Goal: Information Seeking & Learning: Learn about a topic

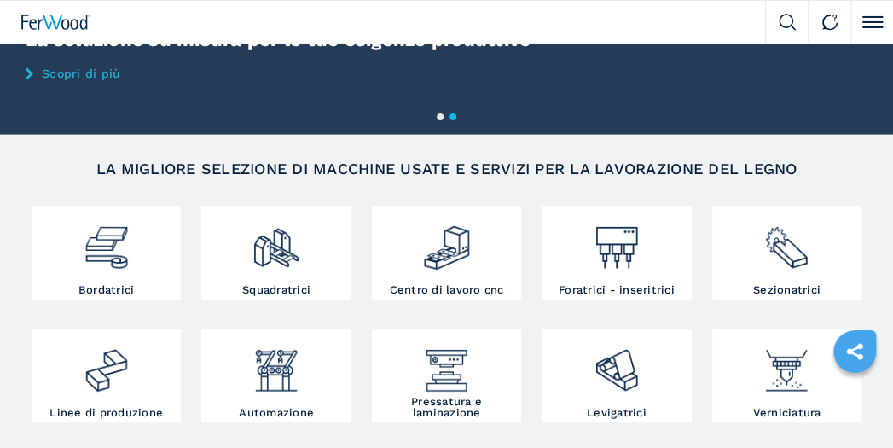
scroll to position [180, 0]
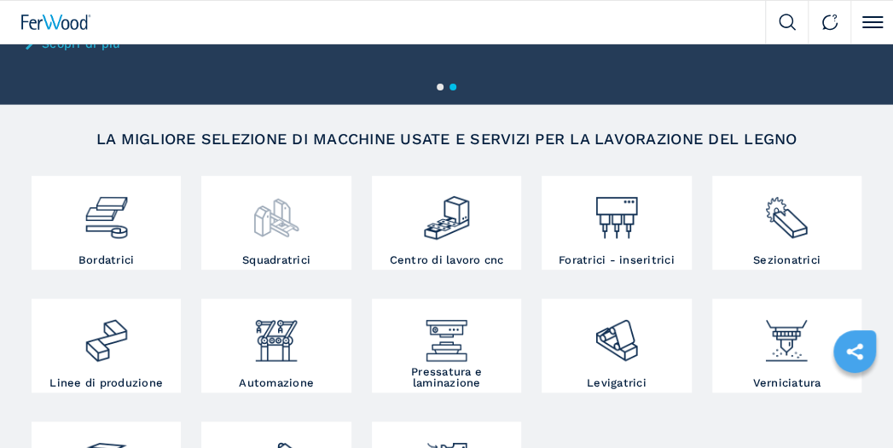
click at [290, 225] on img at bounding box center [276, 211] width 49 height 62
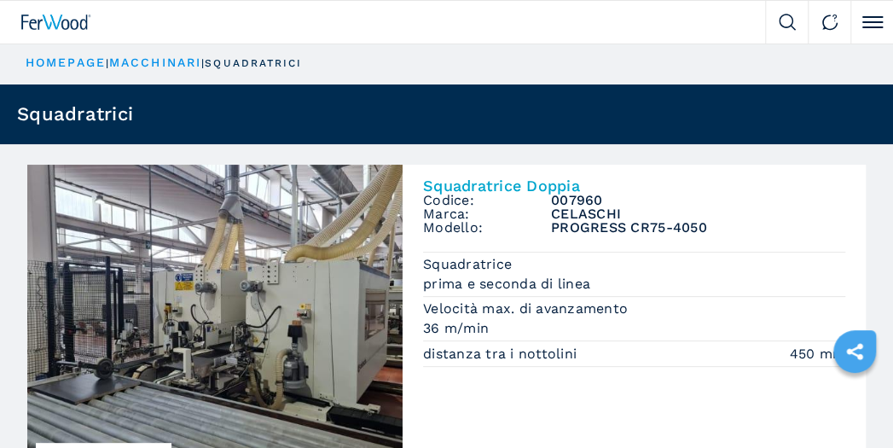
click at [261, 64] on p "squadratrici" at bounding box center [253, 63] width 97 height 14
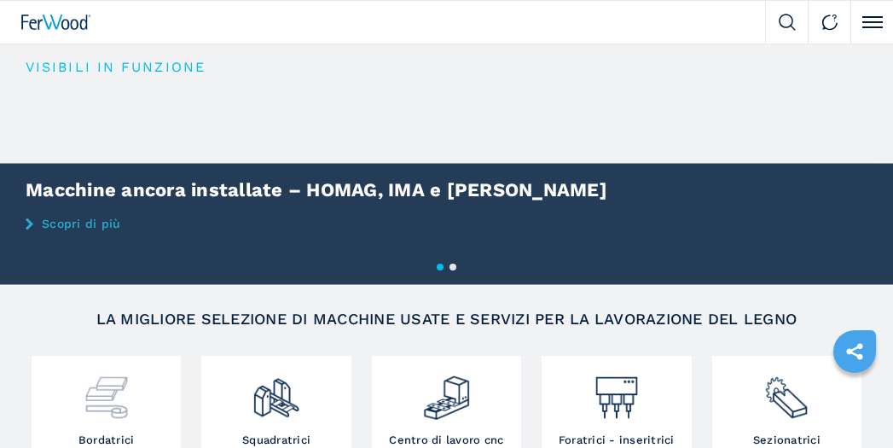
scroll to position [269, 0]
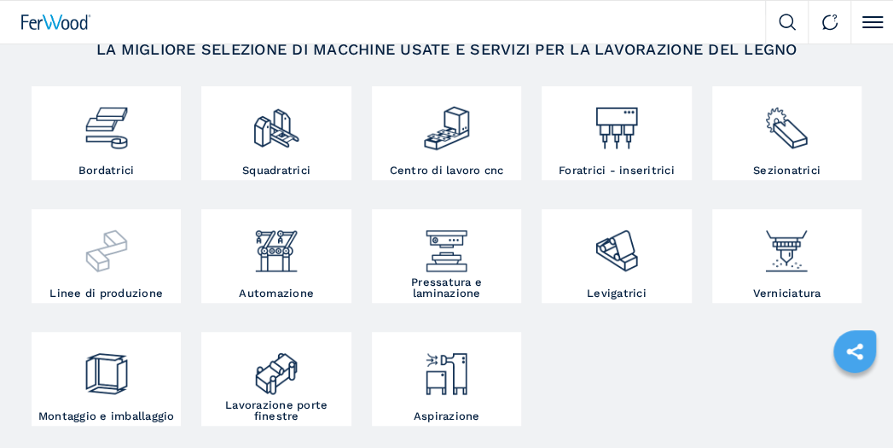
click at [100, 264] on img at bounding box center [106, 244] width 49 height 62
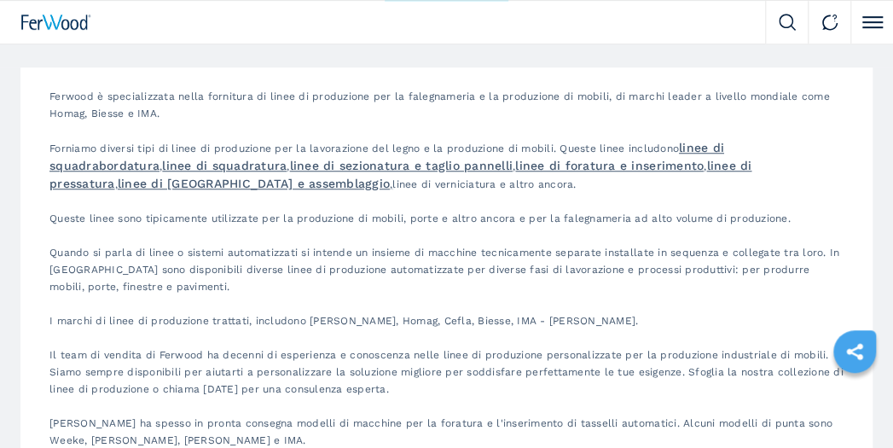
scroll to position [2971, 0]
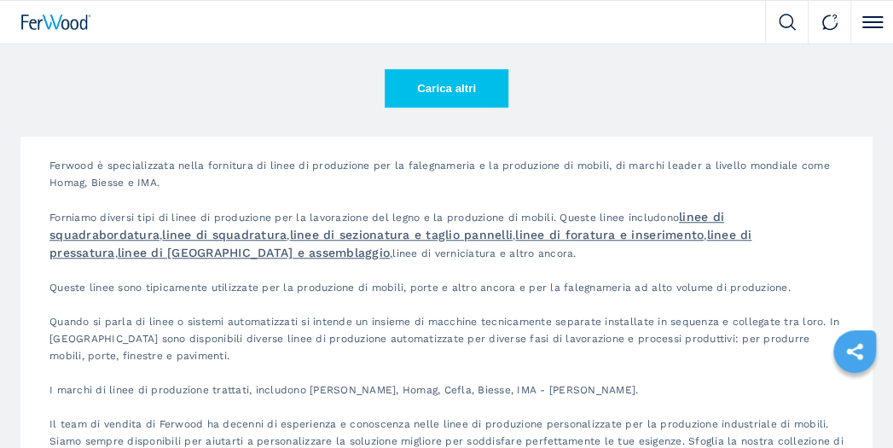
click at [444, 87] on button "Carica altri" at bounding box center [447, 88] width 124 height 38
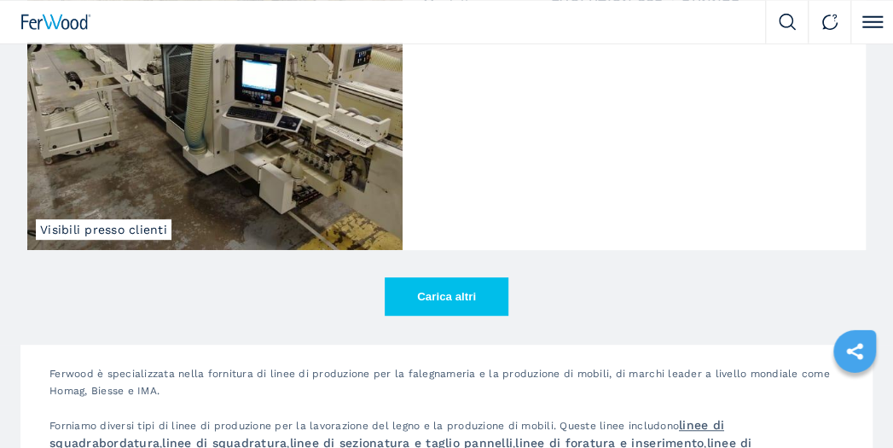
scroll to position [5313, 0]
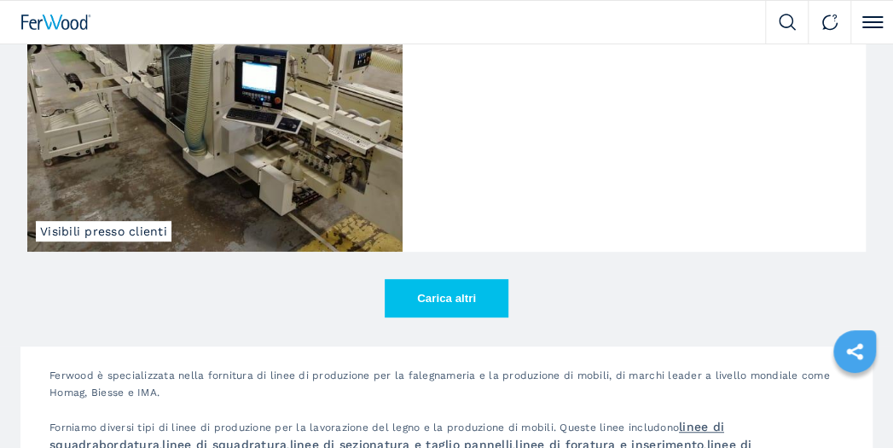
click at [442, 294] on button "Carica altri" at bounding box center [447, 298] width 124 height 38
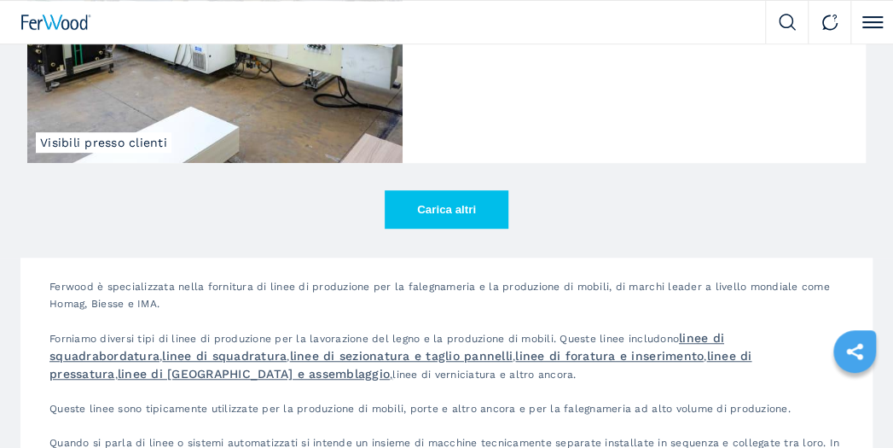
scroll to position [8105, 0]
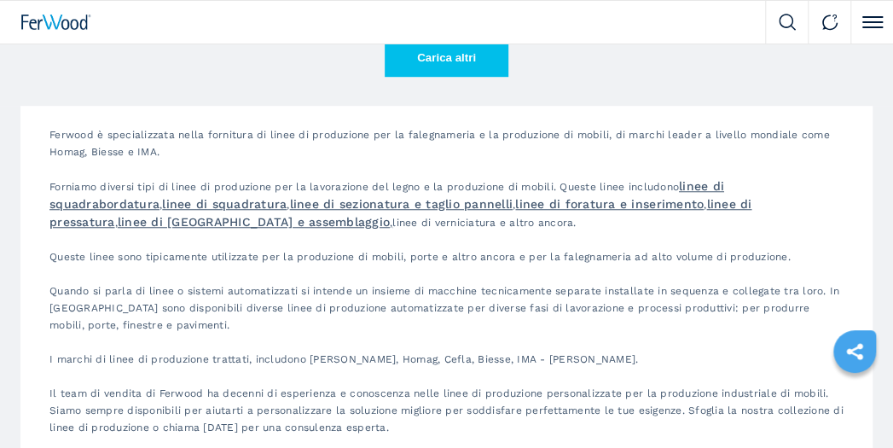
click at [442, 55] on button "Carica altri" at bounding box center [447, 57] width 124 height 38
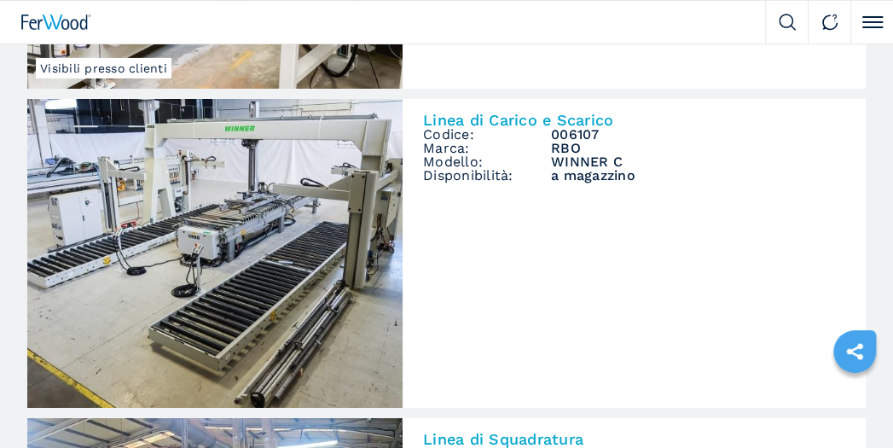
scroll to position [9635, 0]
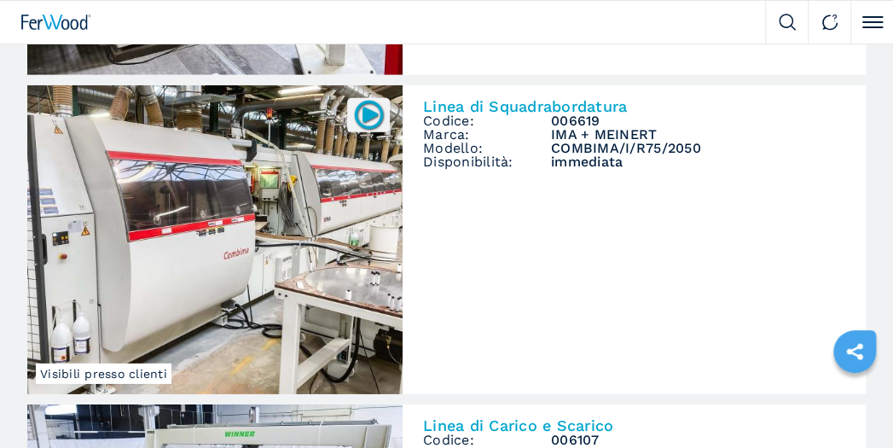
click at [216, 211] on img at bounding box center [214, 239] width 375 height 309
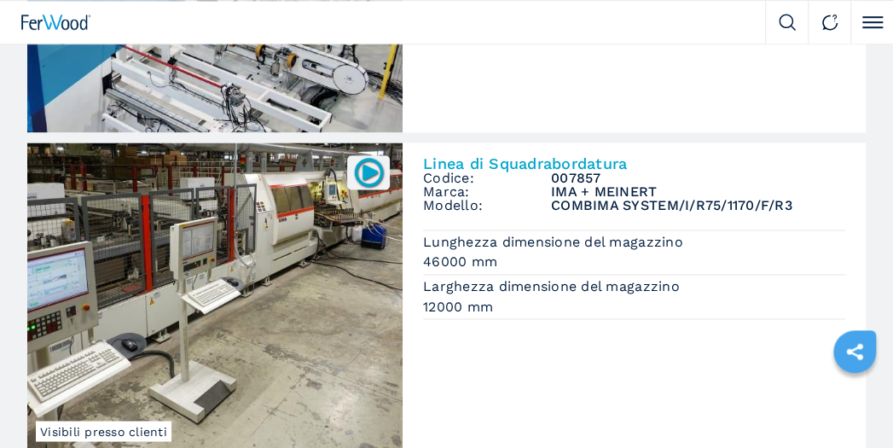
scroll to position [3530, 0]
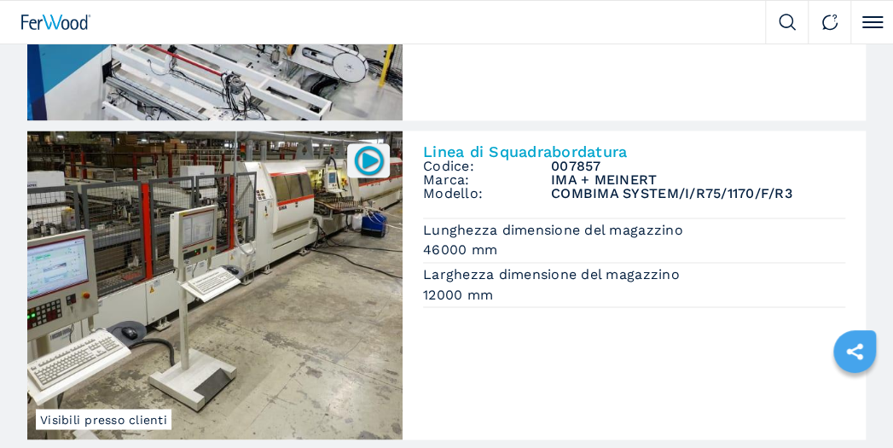
click at [254, 210] on img at bounding box center [214, 284] width 375 height 309
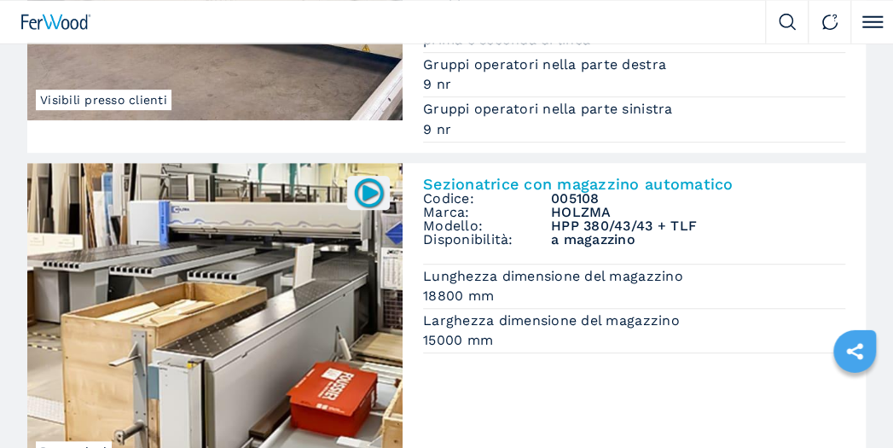
scroll to position [360, 0]
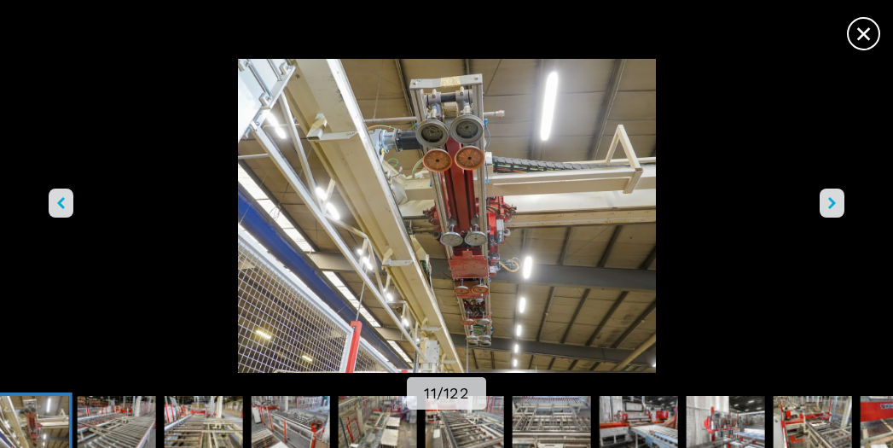
scroll to position [180, 0]
click at [831, 204] on icon "right-button" at bounding box center [832, 203] width 8 height 12
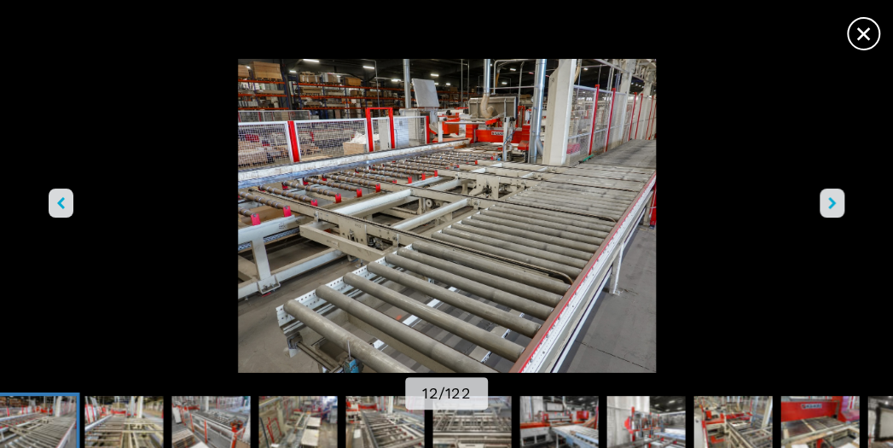
click at [831, 204] on icon "right-button" at bounding box center [832, 203] width 8 height 12
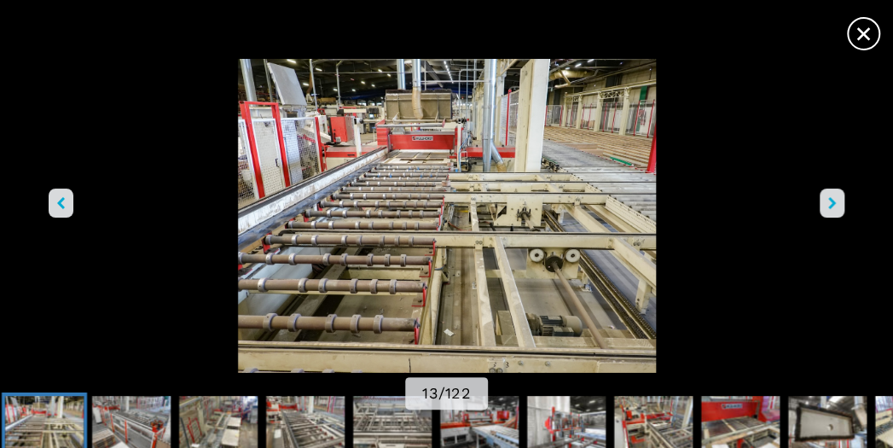
click at [831, 204] on icon "right-button" at bounding box center [832, 203] width 8 height 12
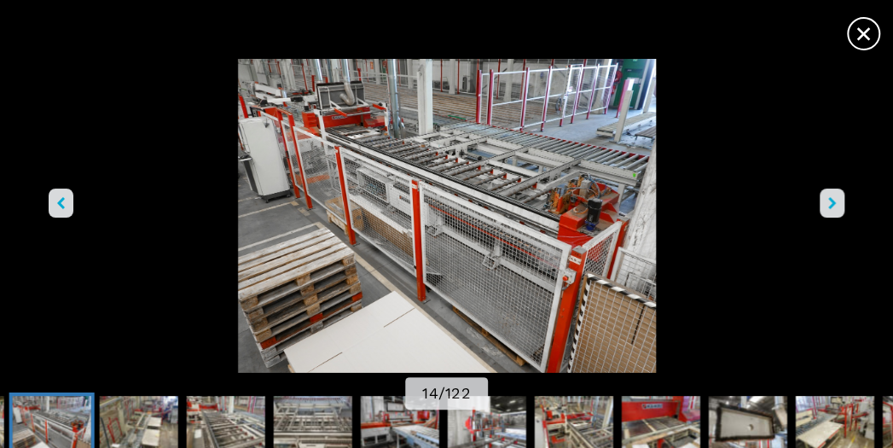
click at [831, 204] on icon "right-button" at bounding box center [832, 203] width 8 height 12
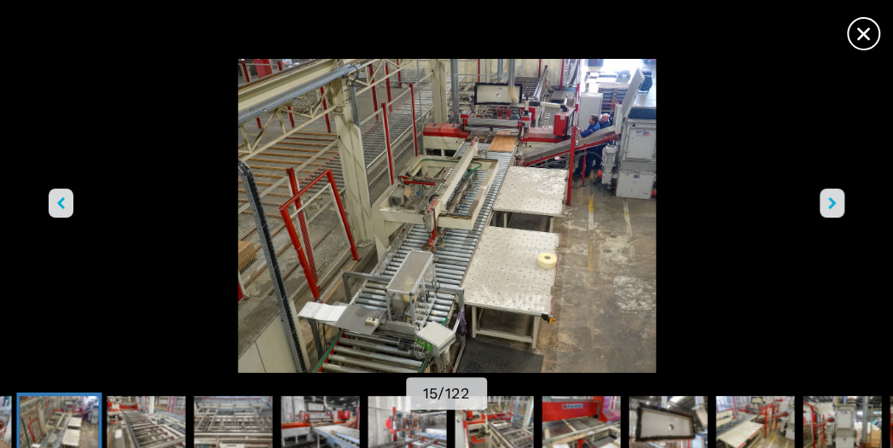
click at [831, 204] on icon "right-button" at bounding box center [832, 203] width 8 height 12
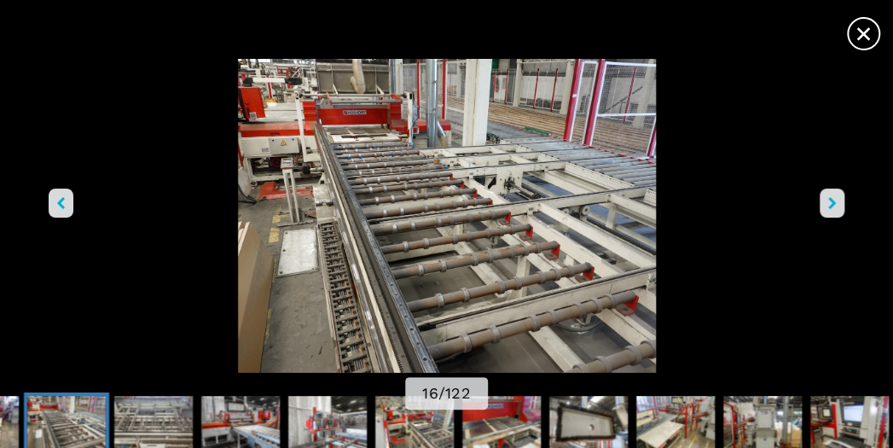
click at [831, 204] on icon "right-button" at bounding box center [832, 203] width 8 height 12
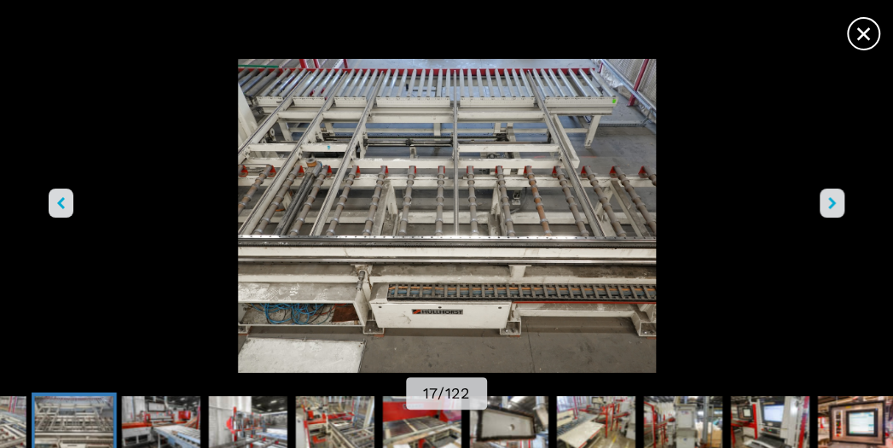
click at [831, 204] on icon "right-button" at bounding box center [832, 203] width 8 height 12
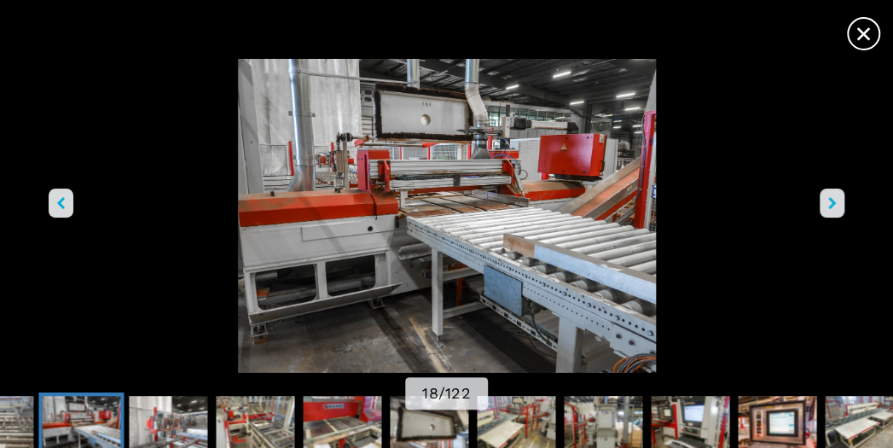
click at [831, 204] on icon "right-button" at bounding box center [832, 203] width 8 height 12
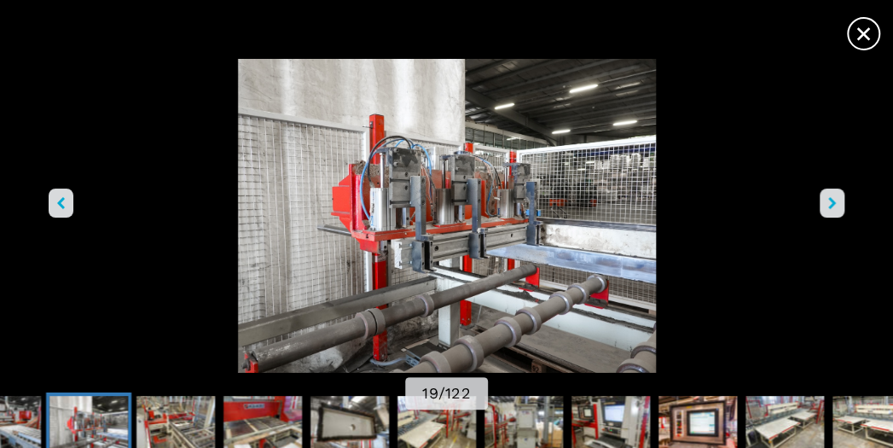
click at [831, 204] on icon "right-button" at bounding box center [832, 203] width 8 height 12
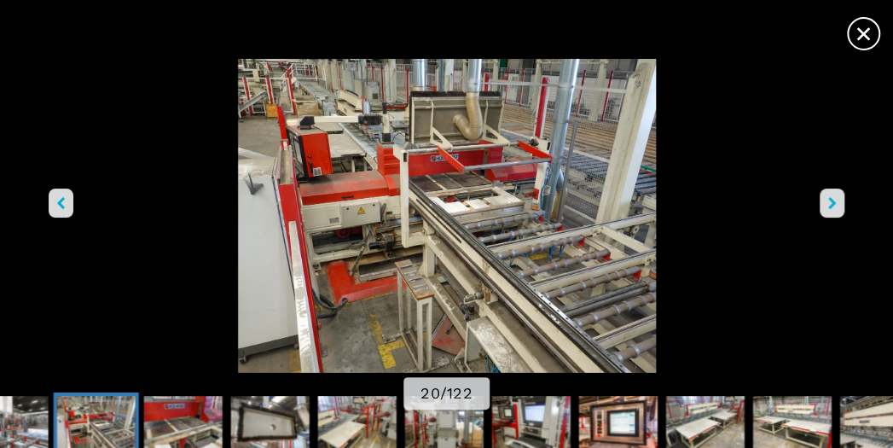
click at [831, 204] on icon "right-button" at bounding box center [832, 203] width 8 height 12
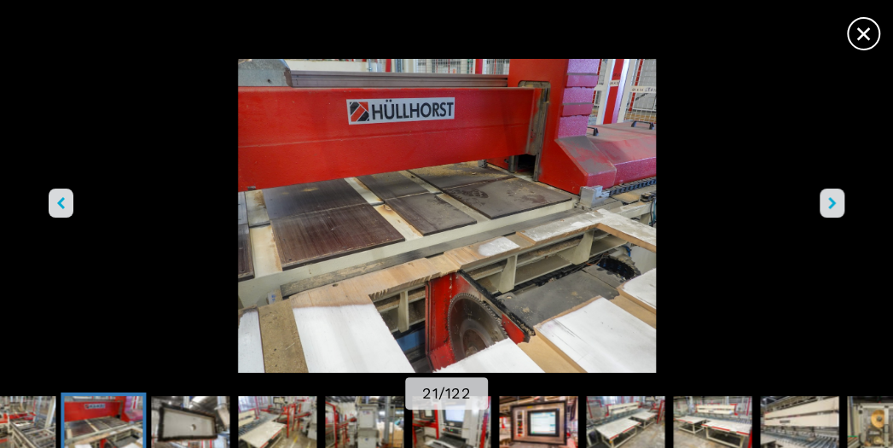
click at [831, 204] on icon "right-button" at bounding box center [832, 203] width 8 height 12
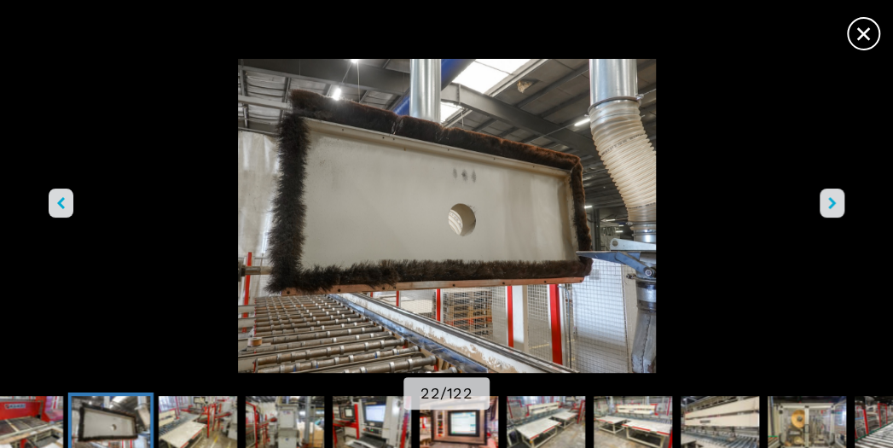
click at [831, 204] on icon "right-button" at bounding box center [832, 203] width 8 height 12
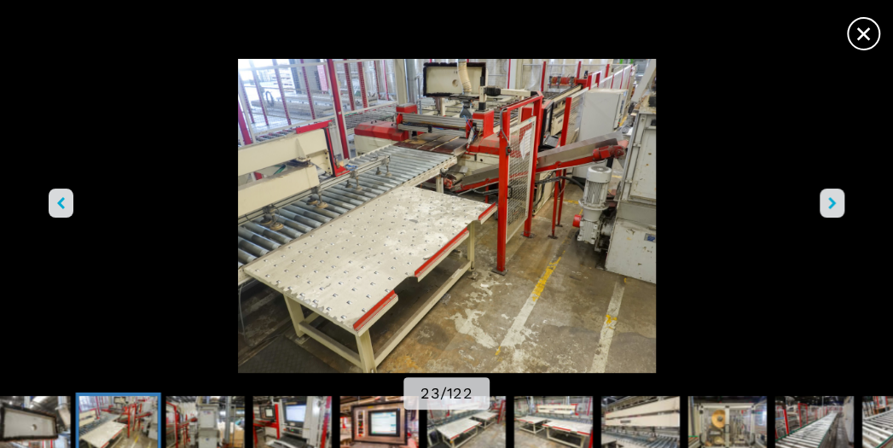
click at [831, 204] on icon "right-button" at bounding box center [832, 203] width 8 height 12
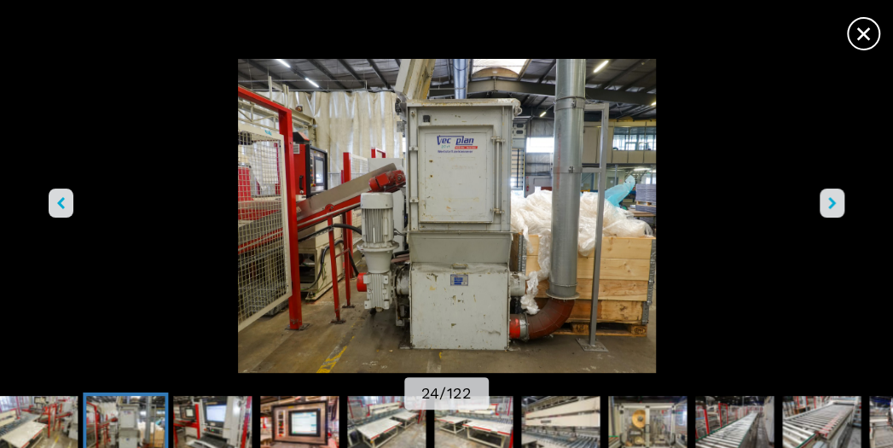
click at [831, 204] on icon "right-button" at bounding box center [832, 203] width 8 height 12
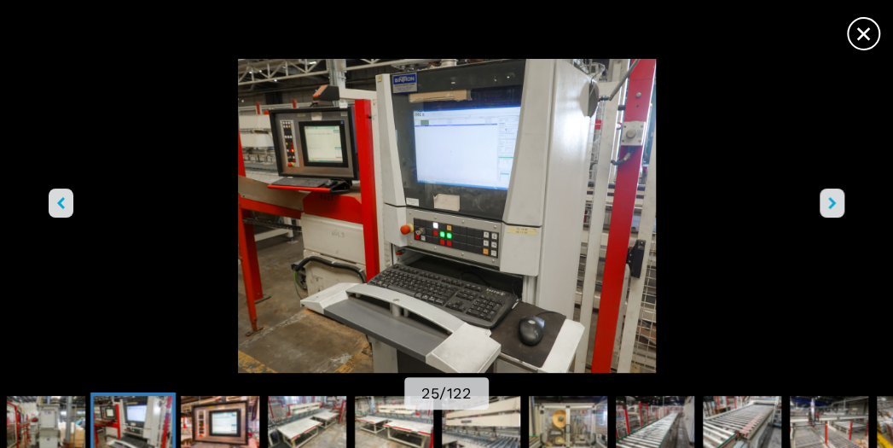
click at [831, 204] on icon "right-button" at bounding box center [832, 203] width 8 height 12
click at [860, 36] on span "×" at bounding box center [864, 30] width 30 height 30
